Goal: Find specific page/section

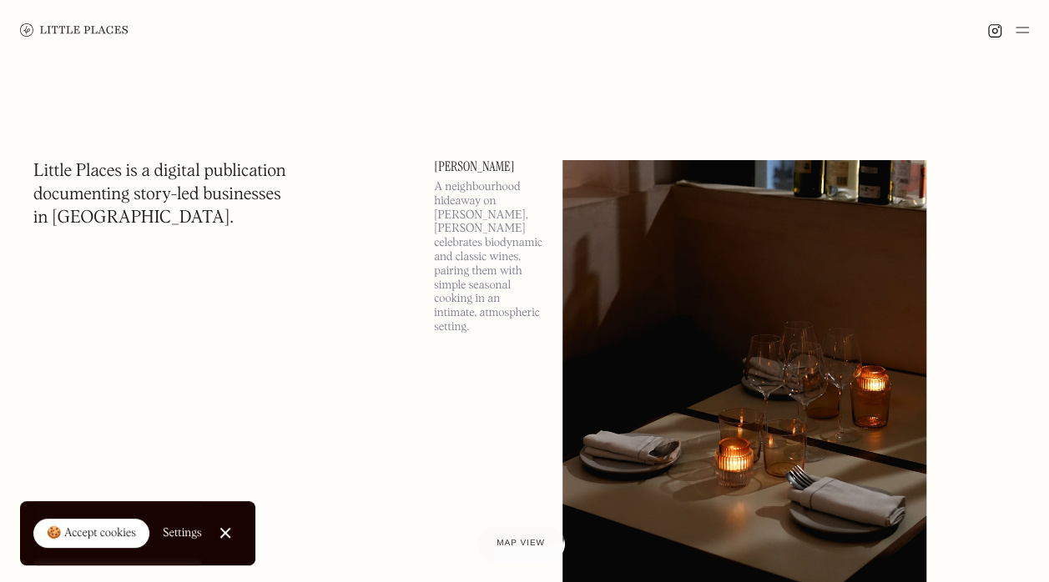
click at [225, 534] on div at bounding box center [224, 533] width 11 height 11
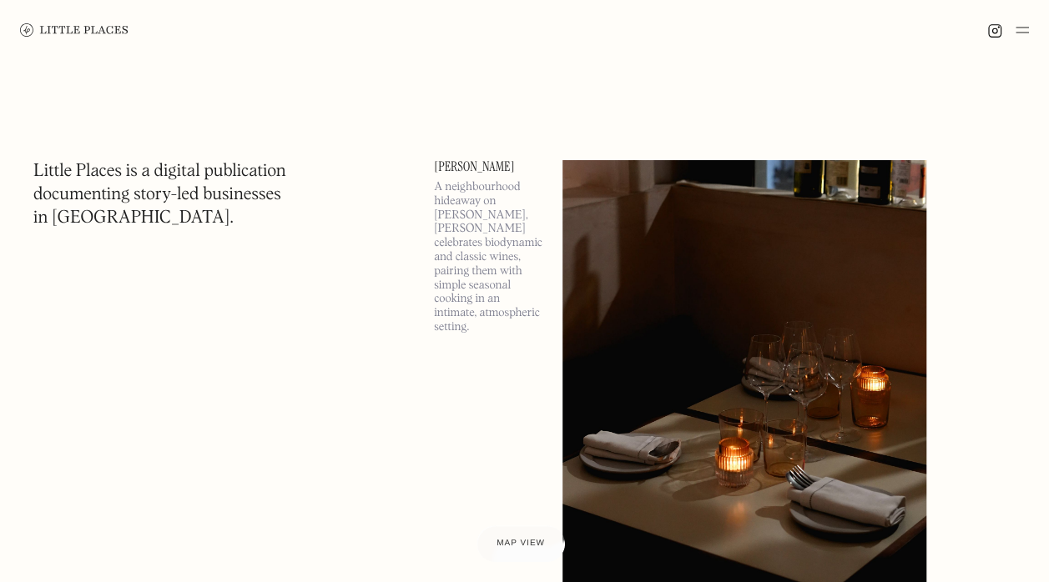
click at [1015, 35] on img at bounding box center [1021, 30] width 13 height 20
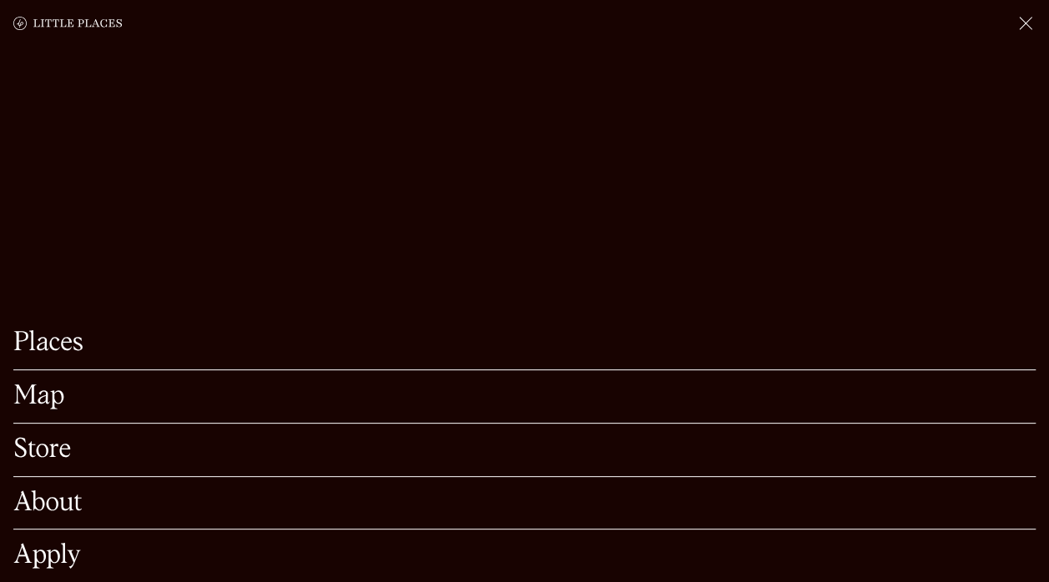
click at [32, 384] on link "Map" at bounding box center [524, 397] width 1022 height 26
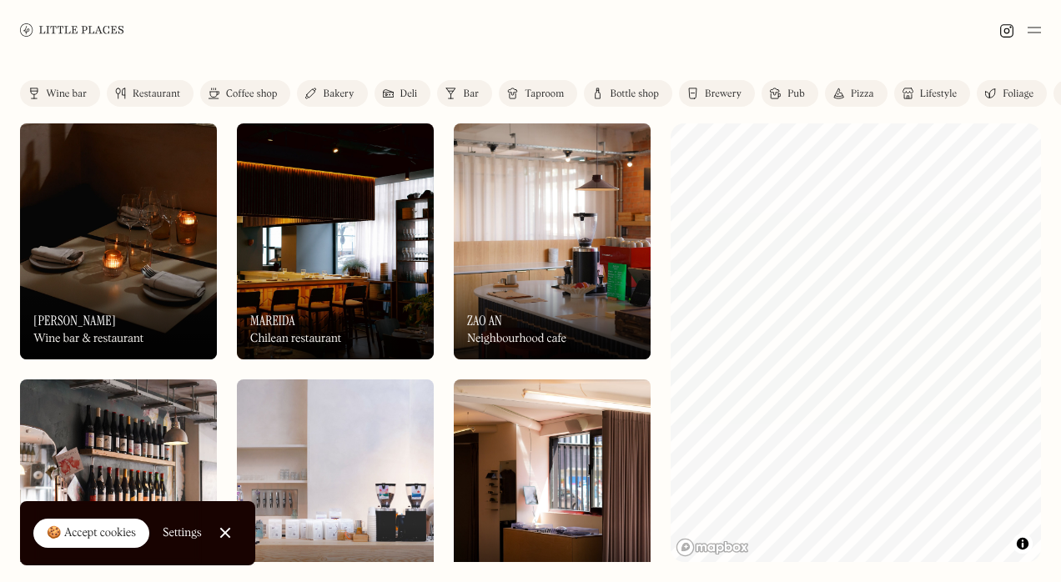
click at [79, 97] on div "Wine bar" at bounding box center [66, 94] width 41 height 10
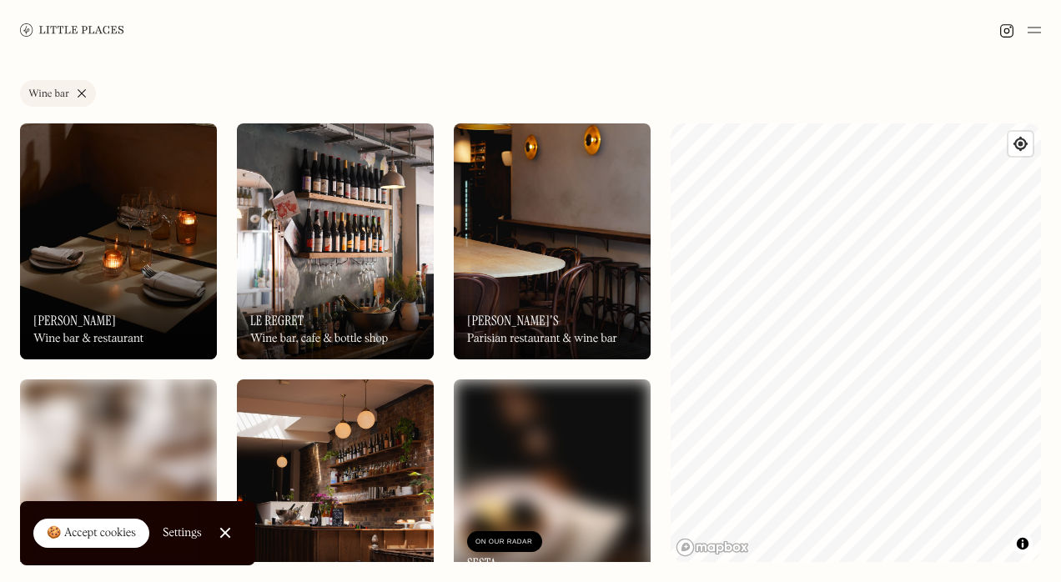
click at [82, 90] on link "Wine bar" at bounding box center [58, 93] width 76 height 27
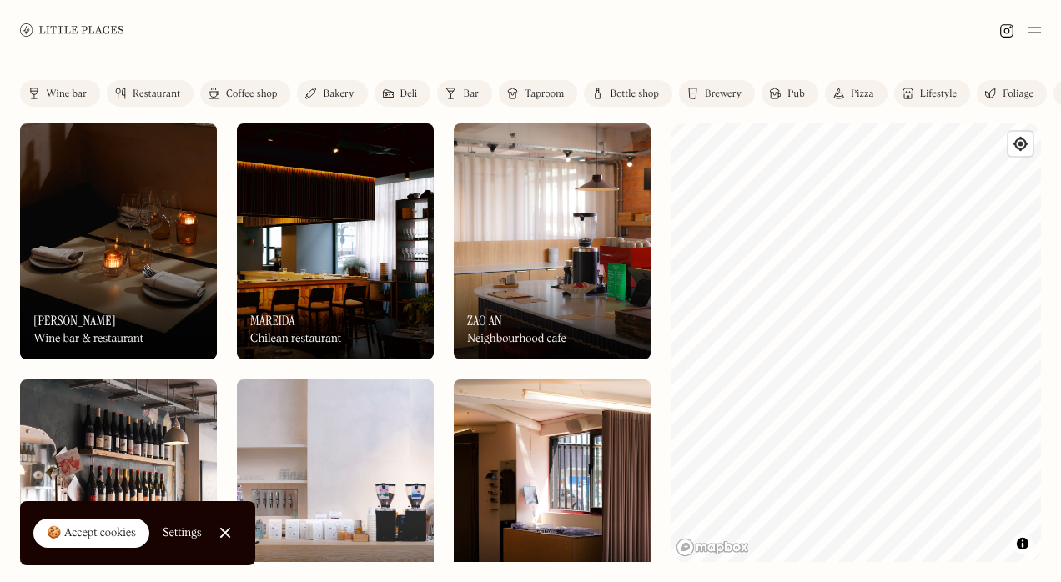
click at [63, 95] on div "Wine bar" at bounding box center [66, 94] width 41 height 10
